Goal: Transaction & Acquisition: Obtain resource

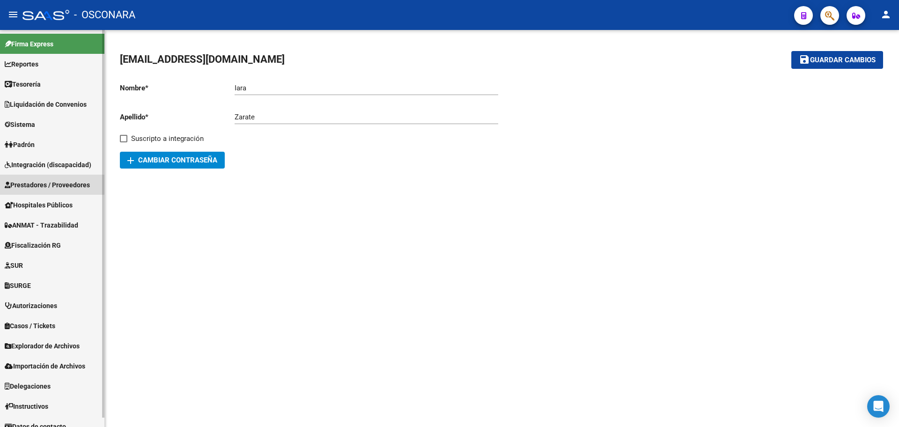
click at [48, 189] on span "Prestadores / Proveedores" at bounding box center [47, 185] width 85 height 10
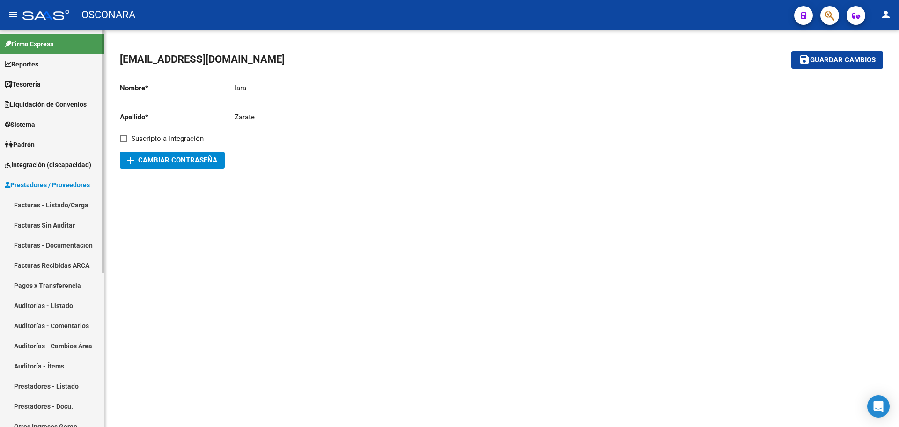
click at [35, 209] on link "Facturas - Listado/Carga" at bounding box center [52, 205] width 104 height 20
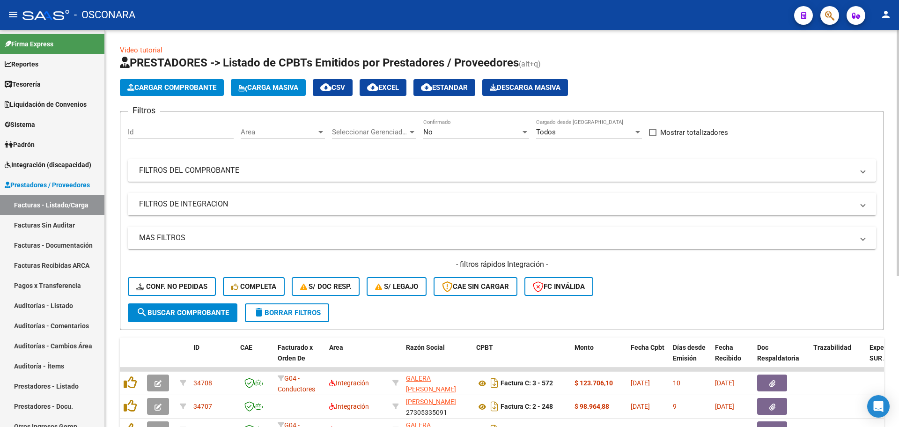
click at [419, 164] on mat-expansion-panel-header "FILTROS DEL COMPROBANTE" at bounding box center [502, 170] width 748 height 22
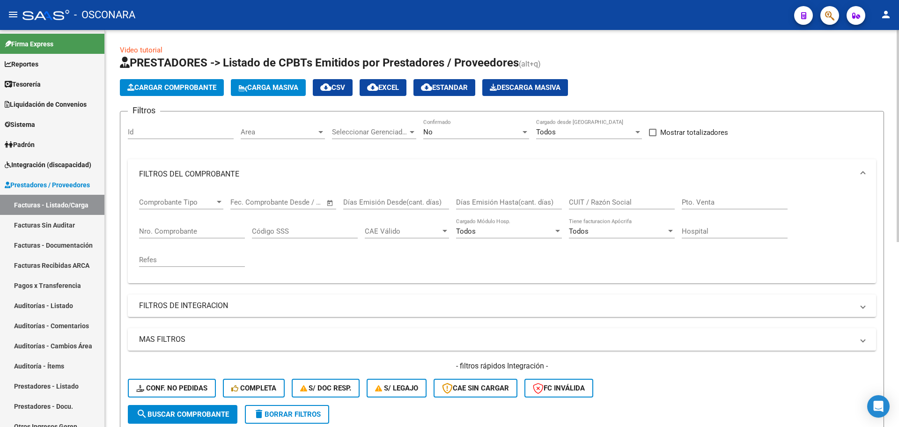
click at [475, 125] on div "No Confirmado" at bounding box center [476, 129] width 106 height 20
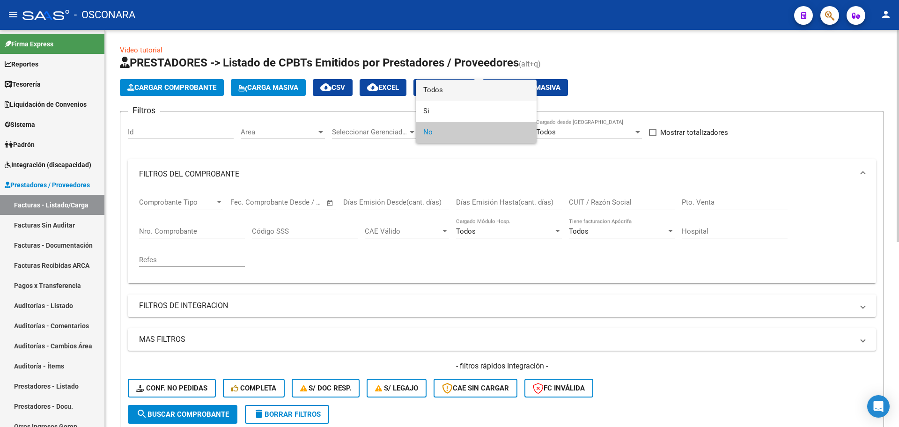
click at [456, 93] on span "Todos" at bounding box center [476, 90] width 106 height 21
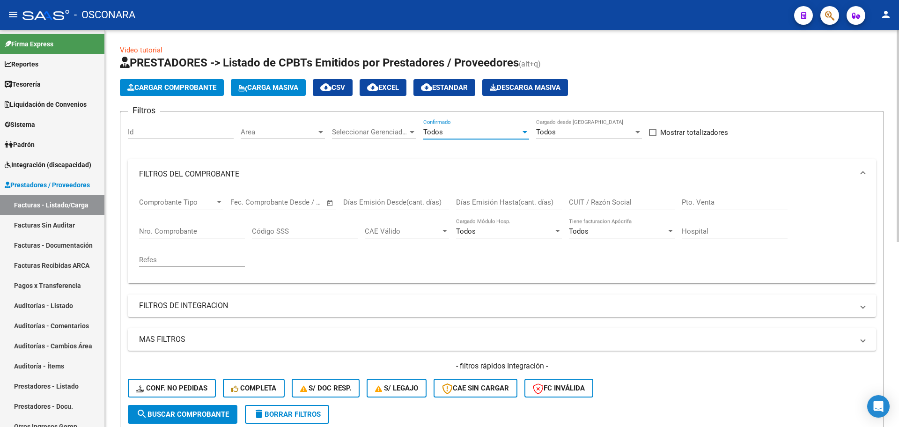
click at [165, 234] on input "Nro. Comprobante" at bounding box center [192, 231] width 106 height 8
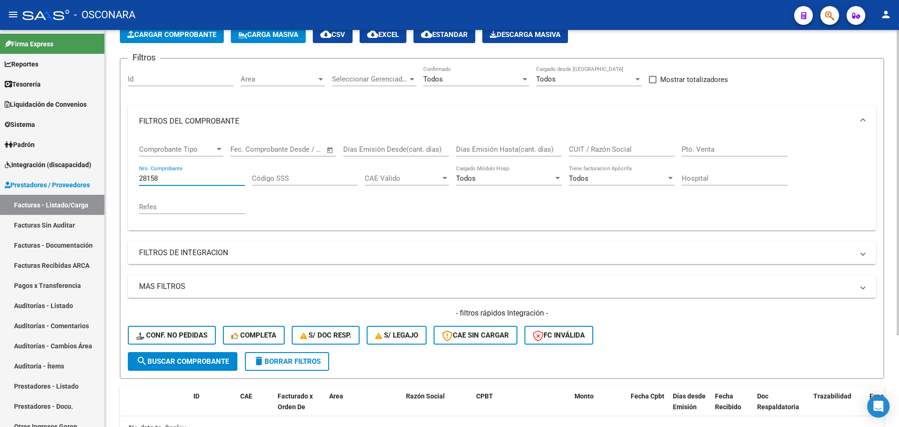
scroll to position [61, 0]
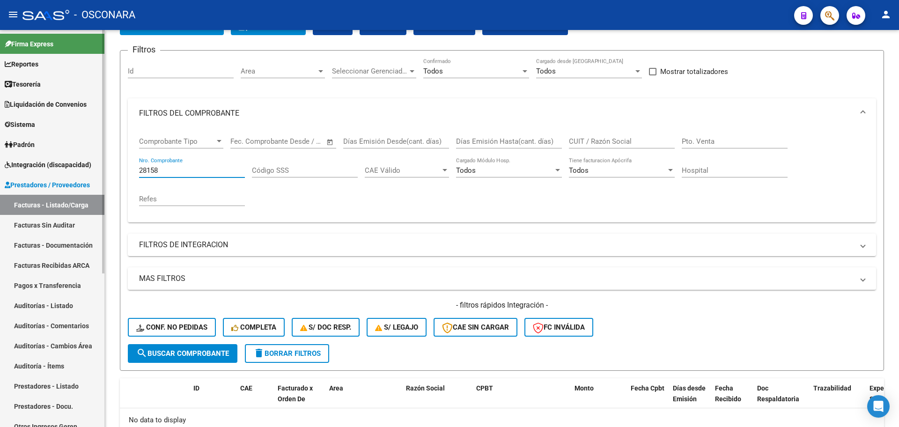
drag, startPoint x: 184, startPoint y: 166, endPoint x: 81, endPoint y: 166, distance: 103.5
click at [81, 166] on mat-sidenav-container "Firma Express Reportes Tablero de Control Ingresos Percibidos Análisis de todos…" at bounding box center [449, 228] width 899 height 397
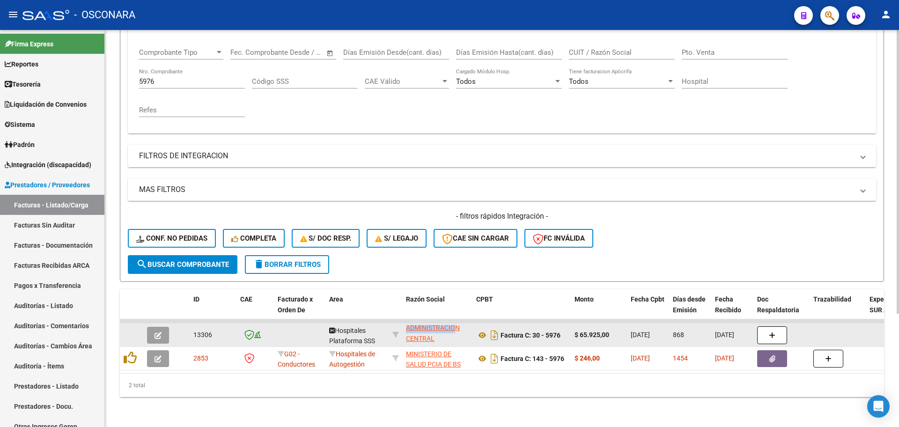
scroll to position [44, 0]
drag, startPoint x: 411, startPoint y: 321, endPoint x: 456, endPoint y: 327, distance: 45.4
click at [456, 327] on div "GOBIERNO DE LA PROVINCIA DE [GEOGRAPHIC_DATA] ADMINISTRACION CENTRAL 30999015162" at bounding box center [437, 335] width 63 height 20
click at [477, 330] on icon at bounding box center [482, 335] width 12 height 11
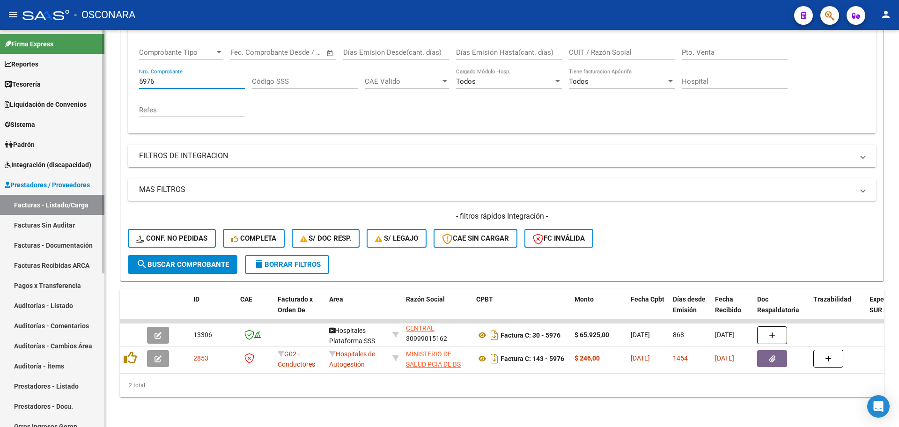
drag, startPoint x: 164, startPoint y: 70, endPoint x: 91, endPoint y: 55, distance: 74.2
click at [91, 55] on mat-sidenav-container "Firma Express Reportes Tablero de Control Ingresos Percibidos Análisis de todos…" at bounding box center [449, 228] width 899 height 397
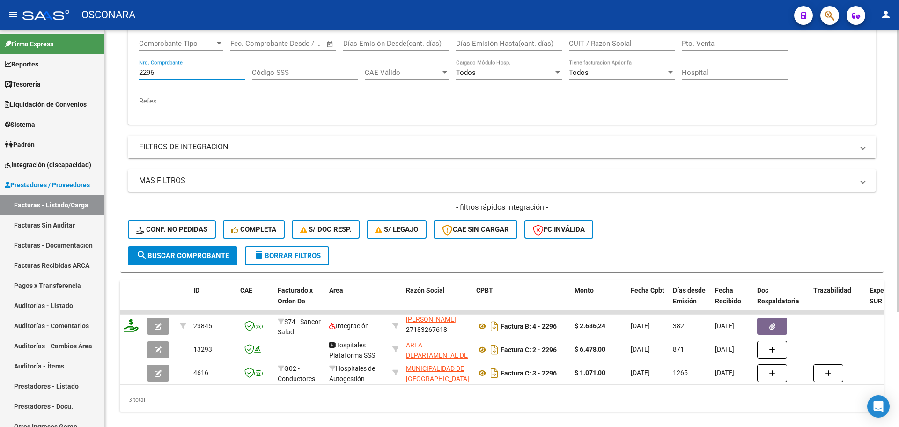
scroll to position [12, 0]
type input "2296"
